Goal: Task Accomplishment & Management: Use online tool/utility

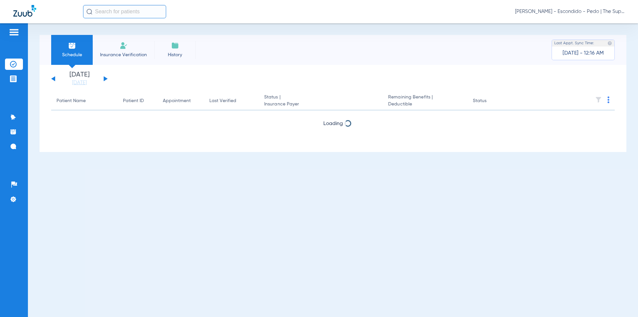
click at [240, 31] on div "Schedule Insurance Verification History Last Appt. Sync Time: [DATE] - 12:16 AM…" at bounding box center [333, 169] width 610 height 293
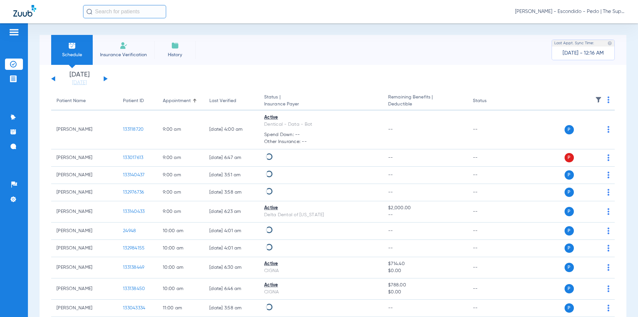
click at [113, 19] on div "[PERSON_NAME] - Escondido - Pedo | The Super Dentists" at bounding box center [319, 11] width 638 height 23
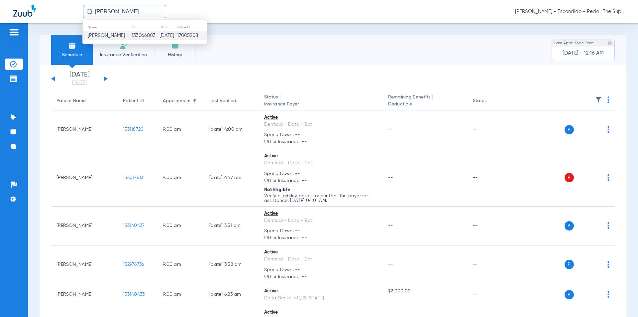
type input "[PERSON_NAME]"
click at [162, 36] on td "[DATE]" at bounding box center [167, 35] width 17 height 9
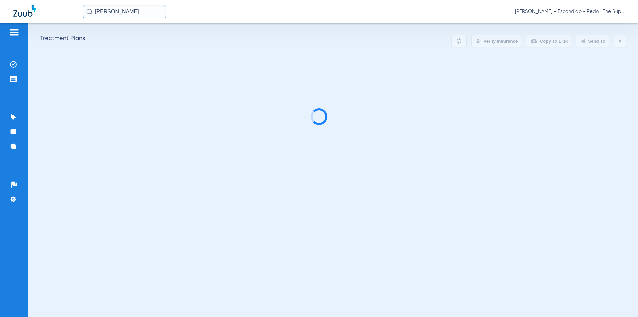
click at [377, 49] on div "Treatment Plans Verify Insurance Copy Tx Link Send Tx" at bounding box center [333, 169] width 610 height 293
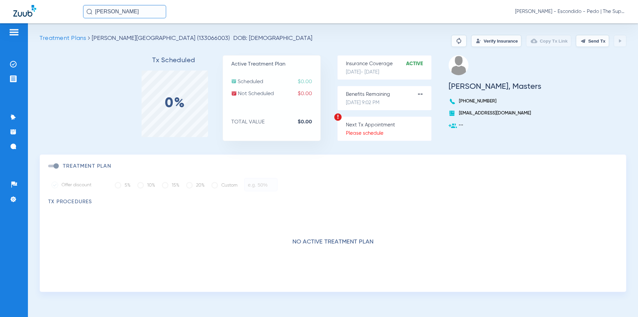
click at [487, 42] on button "Verify Insurance" at bounding box center [496, 41] width 50 height 12
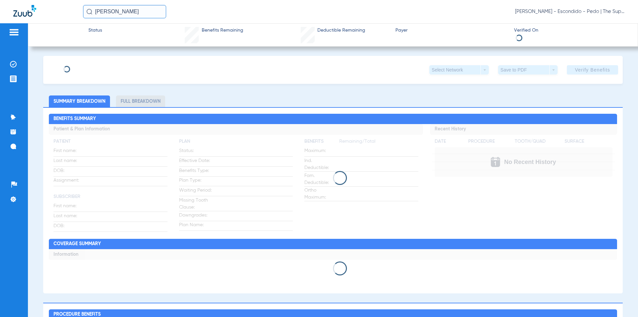
click at [466, 18] on div "[PERSON_NAME] [PERSON_NAME] - Escondido - Pedo | The Super Dentists" at bounding box center [319, 11] width 638 height 23
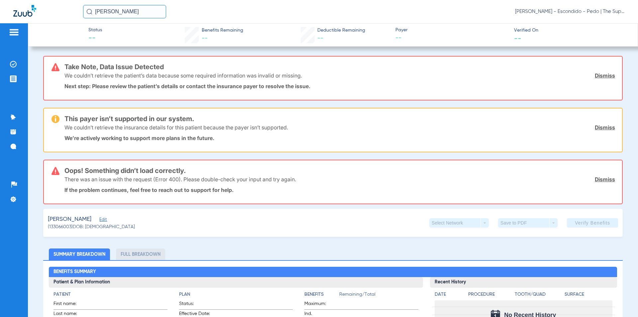
drag, startPoint x: 466, startPoint y: 18, endPoint x: 475, endPoint y: 12, distance: 11.7
click at [475, 12] on div "[PERSON_NAME] [PERSON_NAME] - Escondido - Pedo | The Super Dentists" at bounding box center [353, 11] width 541 height 13
click at [14, 59] on li "Insurance Verification" at bounding box center [14, 63] width 18 height 11
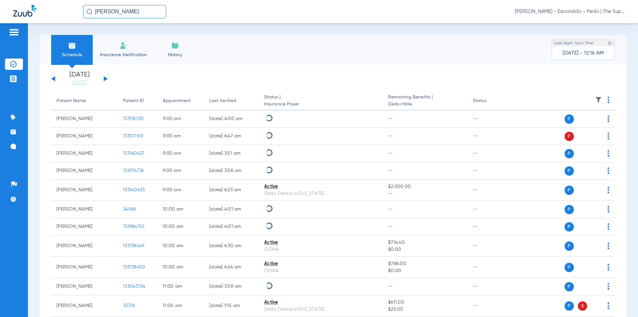
click at [119, 54] on span "Insurance Verification" at bounding box center [123, 54] width 51 height 7
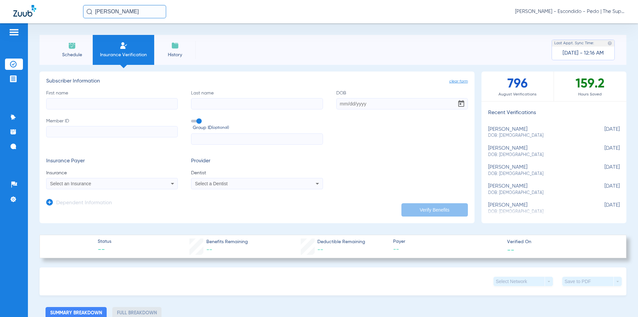
click at [94, 101] on input "First name" at bounding box center [112, 103] width 132 height 11
type input "[PERSON_NAME]"
click at [258, 105] on input "Last name" at bounding box center [257, 103] width 132 height 11
type input "Masters"
click at [346, 105] on input "DOB" at bounding box center [402, 103] width 132 height 11
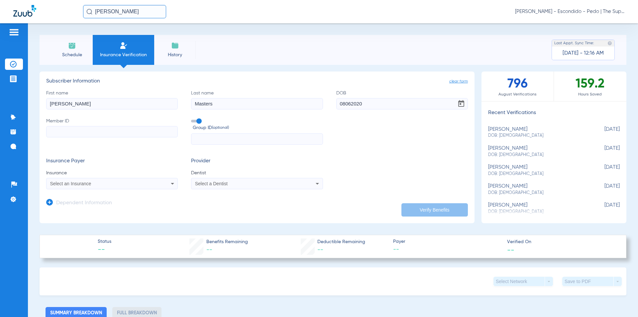
type input "[DATE]"
click at [65, 131] on input "Member ID" at bounding box center [112, 131] width 132 height 11
type input "W274266467"
click at [66, 183] on span "Select an Insurance" at bounding box center [70, 183] width 41 height 5
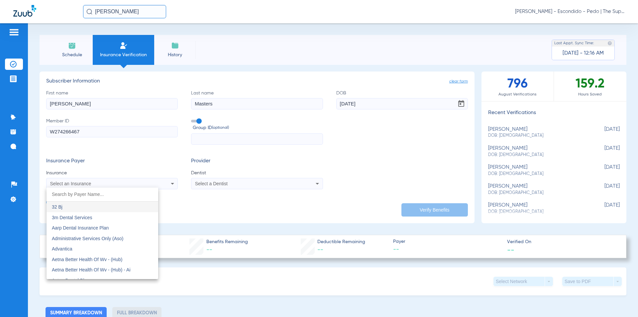
scroll to position [22, 0]
click at [92, 254] on mat-option "Aetna Dental Plans" at bounding box center [103, 257] width 112 height 11
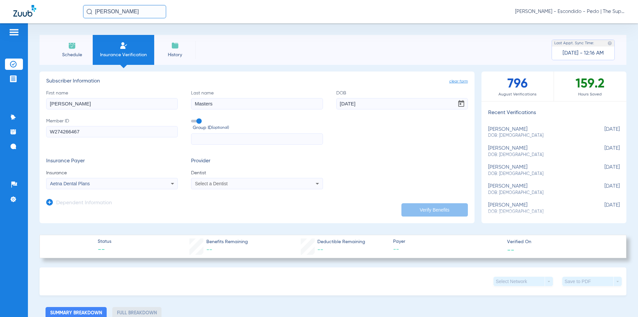
click at [241, 178] on mat-select "Select a Dentist" at bounding box center [257, 183] width 132 height 11
click at [242, 184] on div "Select a Dentist" at bounding box center [244, 183] width 99 height 5
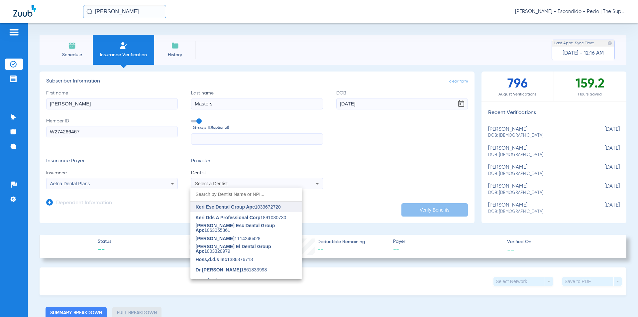
click at [225, 204] on span "Keri Esc Dental Group Apc" at bounding box center [225, 206] width 59 height 5
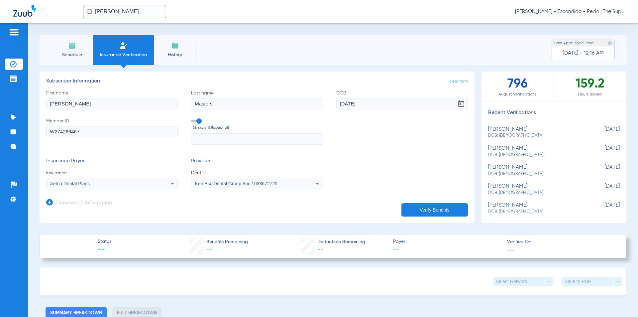
click at [434, 212] on button "Verify Benefits" at bounding box center [434, 209] width 66 height 13
type input "[PERSON_NAME]"
type input "Masters"
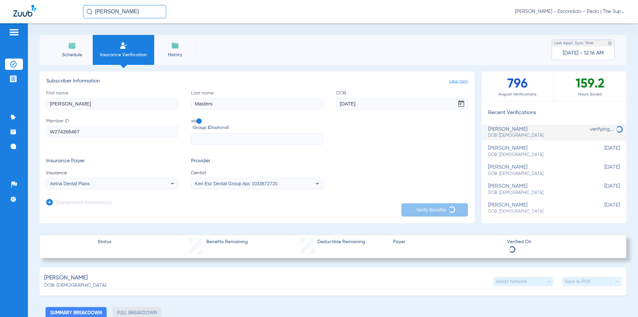
click at [205, 31] on div "Schedule Insurance Verification History Last Appt. Sync Time: [DATE] - 12:16 AM…" at bounding box center [333, 169] width 610 height 293
